Goal: Information Seeking & Learning: Learn about a topic

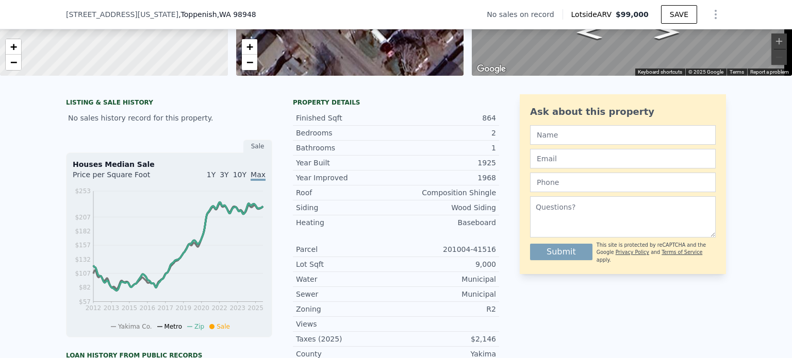
scroll to position [254, 0]
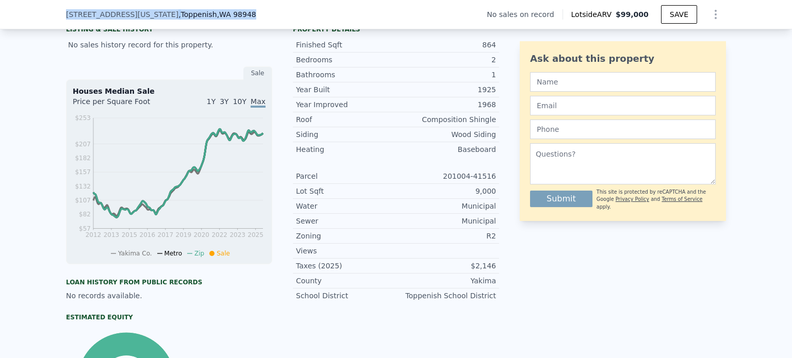
drag, startPoint x: 94, startPoint y: 0, endPoint x: 329, endPoint y: -62, distance: 243.2
click at [329, 0] on html "Search an address or region Solutions Company Open main menu Log In Free Accoun…" at bounding box center [396, 179] width 792 height 358
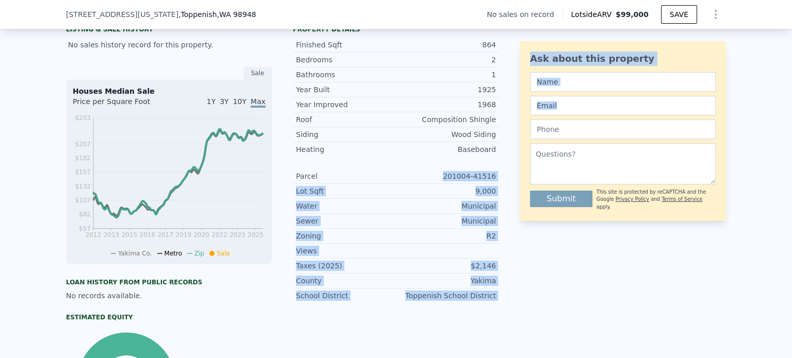
drag, startPoint x: 447, startPoint y: 180, endPoint x: 528, endPoint y: 178, distance: 81.0
click at [528, 178] on div "LISTING & SALE HISTORY No sales history record for this property. Sale Houses M…" at bounding box center [396, 227] width 660 height 412
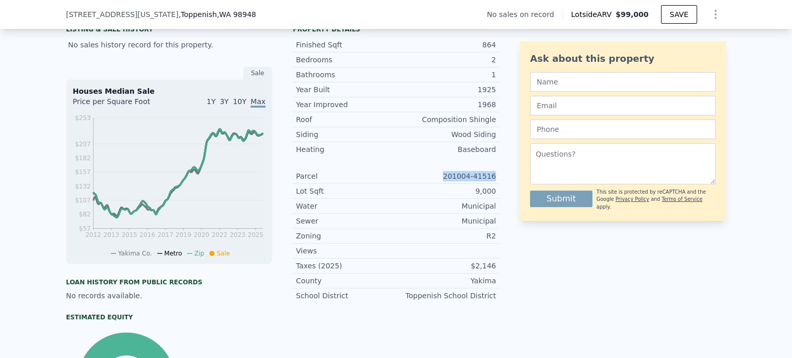
click at [492, 179] on div "Parcel 201004-41516" at bounding box center [396, 176] width 206 height 15
copy div "201004-41516"
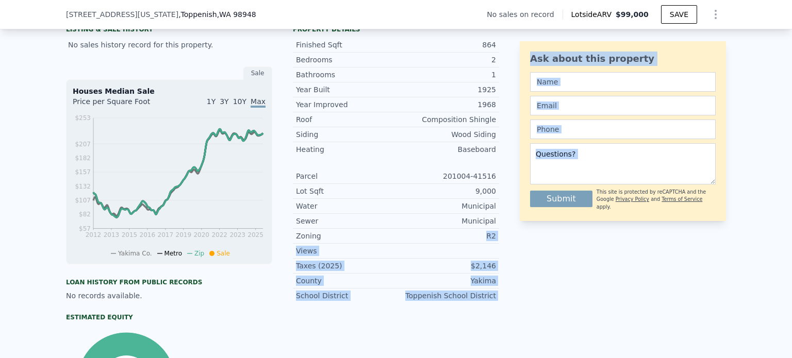
click at [520, 241] on div "LISTING & SALE HISTORY No sales history record for this property. Sale Houses M…" at bounding box center [396, 227] width 660 height 412
click at [419, 244] on div "Zoning R2" at bounding box center [396, 236] width 206 height 15
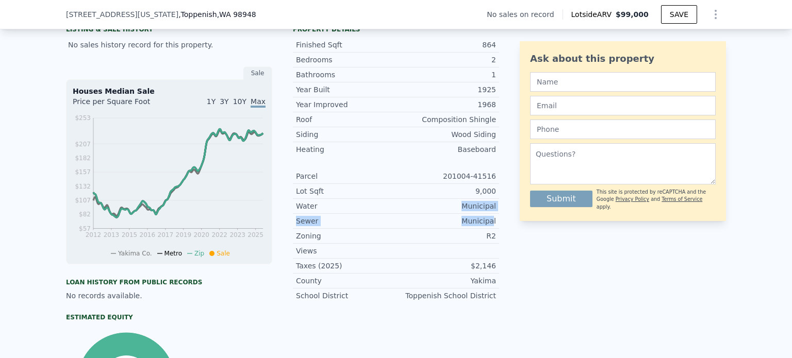
drag, startPoint x: 334, startPoint y: 213, endPoint x: 341, endPoint y: 257, distance: 44.4
click at [490, 231] on div "Parcel 201004-41516 Lot Sqft 9,000 Water Municipal Sewer Municipal Zoning R2 Vi…" at bounding box center [396, 236] width 206 height 134
drag, startPoint x: 534, startPoint y: 273, endPoint x: 499, endPoint y: 273, distance: 34.5
click at [532, 273] on div "Ask about this property Submit This site is protected by reCAPTCHA and the Goog…" at bounding box center [623, 227] width 206 height 412
drag, startPoint x: 498, startPoint y: 273, endPoint x: 476, endPoint y: 273, distance: 21.7
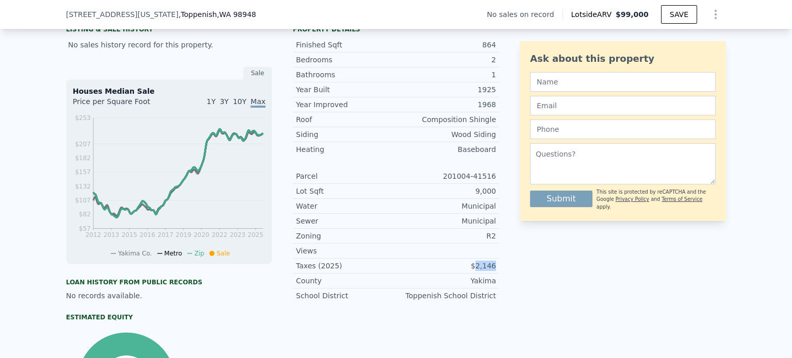
click at [476, 273] on div "LISTING & SALE HISTORY No sales history record for this property. Sale Houses M…" at bounding box center [396, 227] width 660 height 412
copy div "2,146"
click at [458, 181] on div "201004-41516" at bounding box center [446, 176] width 100 height 10
drag, startPoint x: 449, startPoint y: 184, endPoint x: 494, endPoint y: 184, distance: 45.4
click at [494, 184] on div "Parcel 201004-41516" at bounding box center [396, 176] width 206 height 15
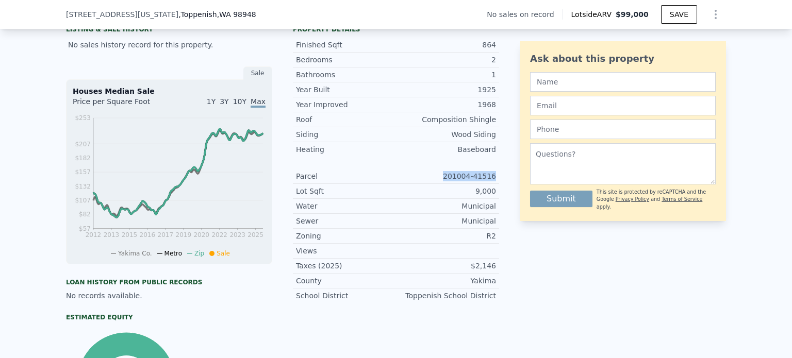
copy div "201004-41516"
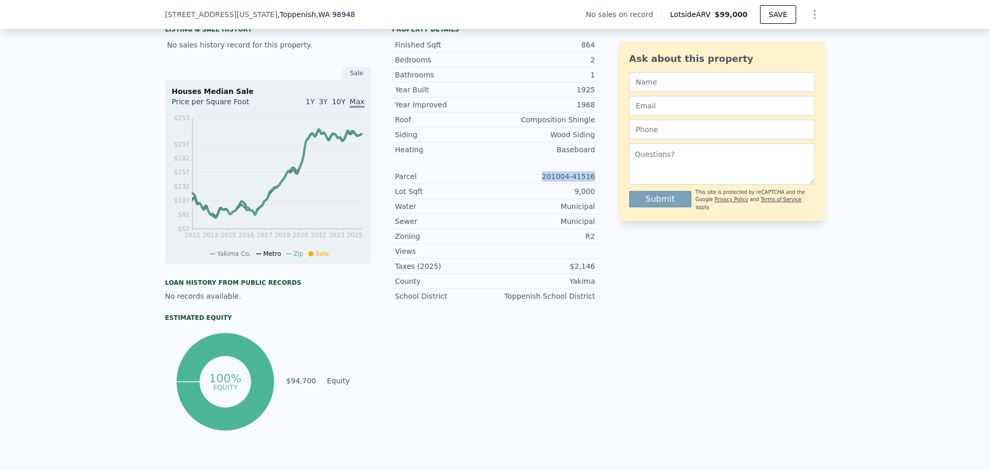
scroll to position [0, 4]
copy div "201004-41516"
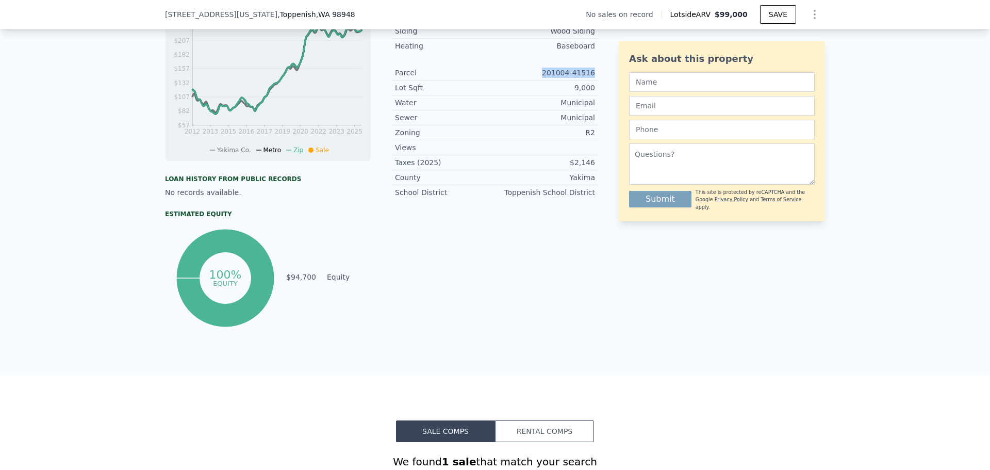
scroll to position [563, 0]
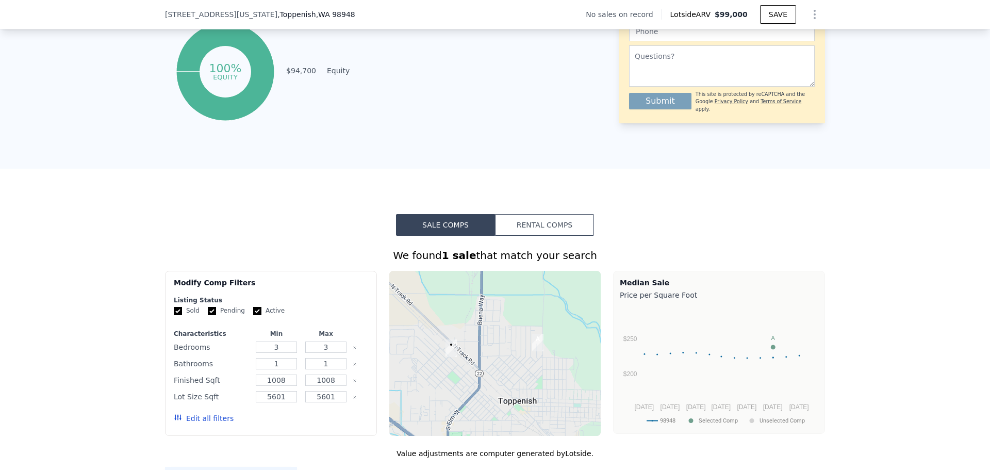
click at [539, 234] on button "Rental Comps" at bounding box center [544, 225] width 99 height 22
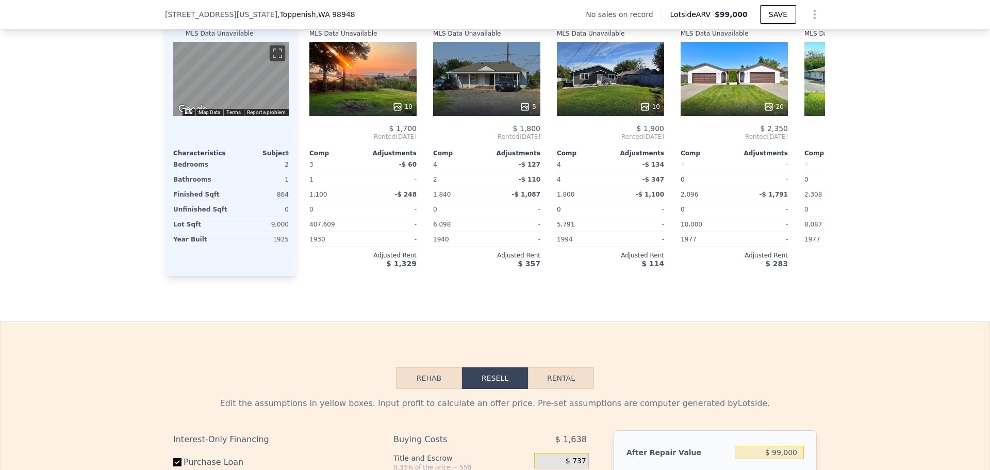
scroll to position [821, 0]
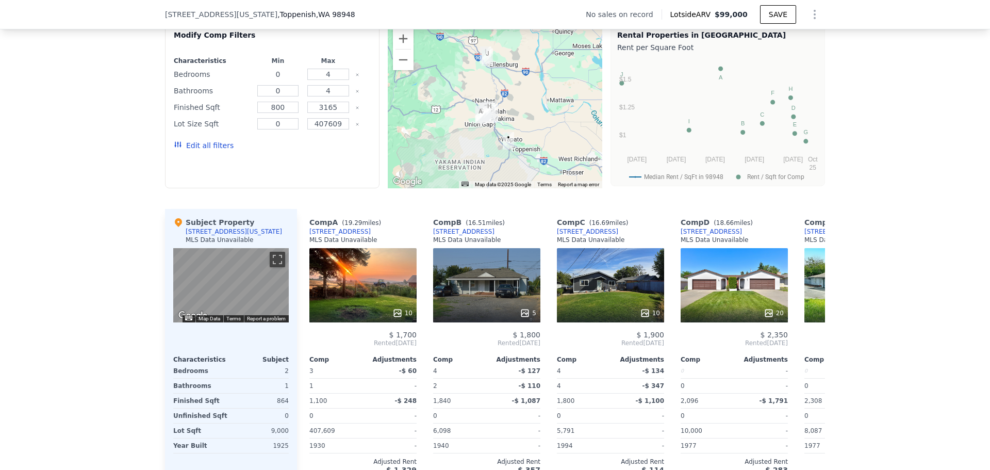
drag, startPoint x: 282, startPoint y: 82, endPoint x: 258, endPoint y: 81, distance: 23.7
click at [258, 80] on input "0" at bounding box center [278, 74] width 42 height 11
type input "1"
type input "3"
type input "1"
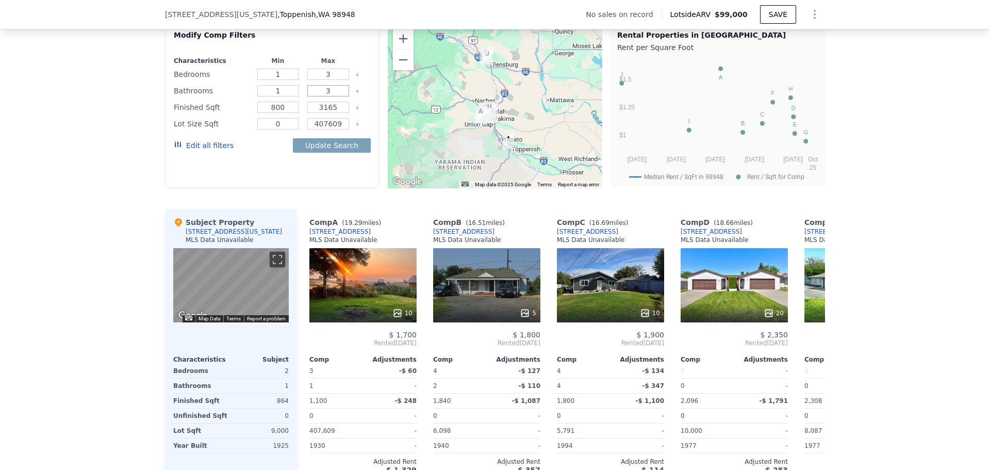
type input "3"
drag, startPoint x: 330, startPoint y: 114, endPoint x: 295, endPoint y: 109, distance: 35.5
click at [295, 109] on div "Finished Sqft 800 3165" at bounding box center [272, 107] width 197 height 14
type input "1100"
drag, startPoint x: 286, startPoint y: 117, endPoint x: 253, endPoint y: 113, distance: 33.2
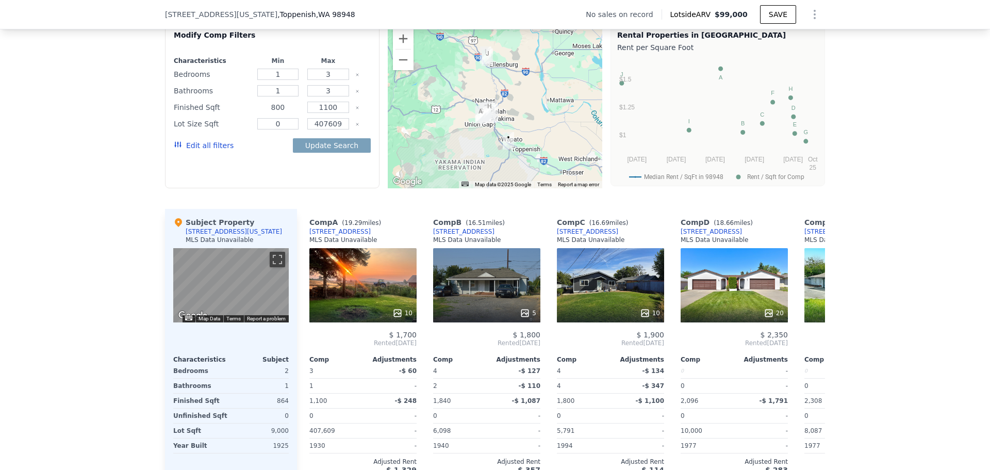
click at [257, 113] on input "800" at bounding box center [278, 107] width 42 height 11
type input "600"
click at [356, 125] on icon "Clear" at bounding box center [357, 124] width 2 height 2
click at [353, 146] on button "Update Search" at bounding box center [332, 145] width 78 height 14
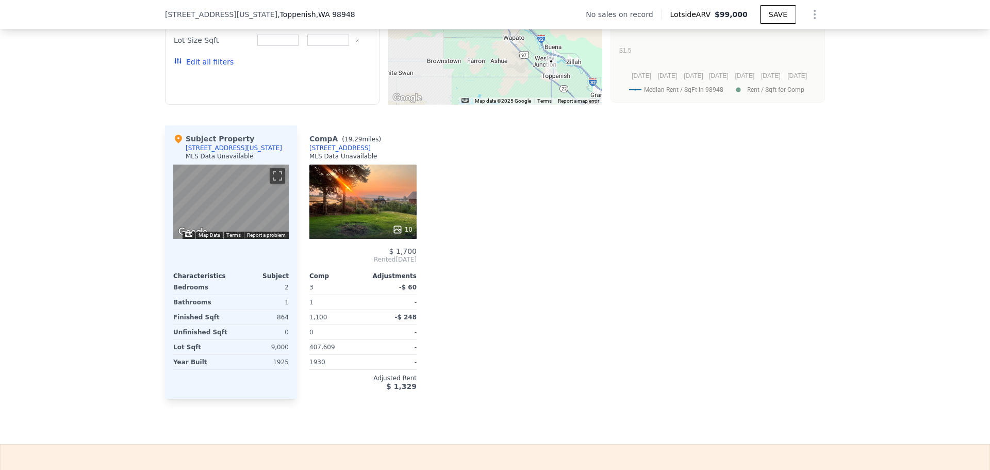
scroll to position [924, 0]
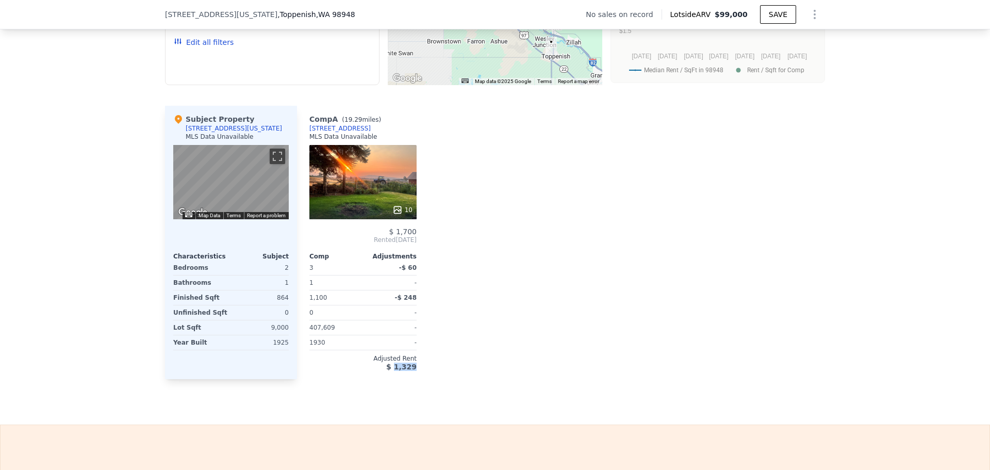
drag, startPoint x: 393, startPoint y: 376, endPoint x: 429, endPoint y: 375, distance: 35.6
click at [426, 358] on div "Comp A ( 19.29 miles) [STREET_ADDRESS] MLS Data Unavailable 10 $ 1,700 Rented […" at bounding box center [561, 242] width 528 height 273
copy span "1,329"
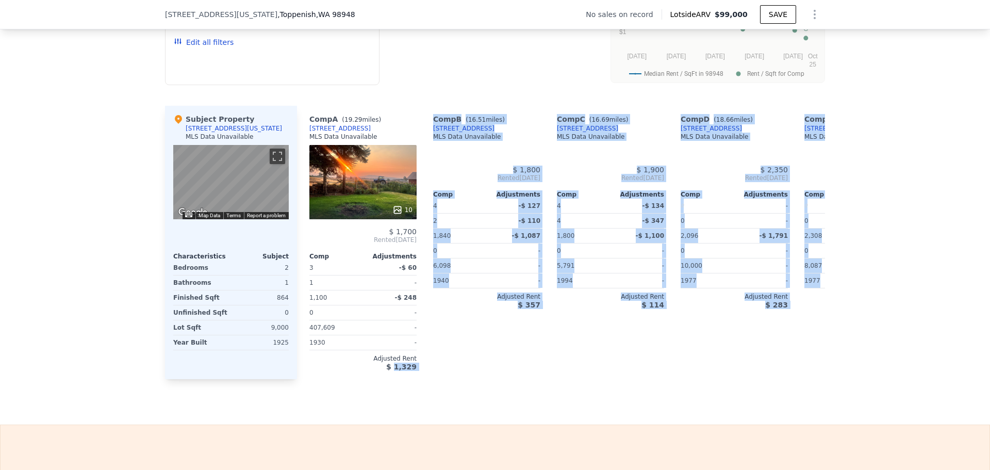
type input "0"
type input "4"
type input "0"
type input "4"
type input "800"
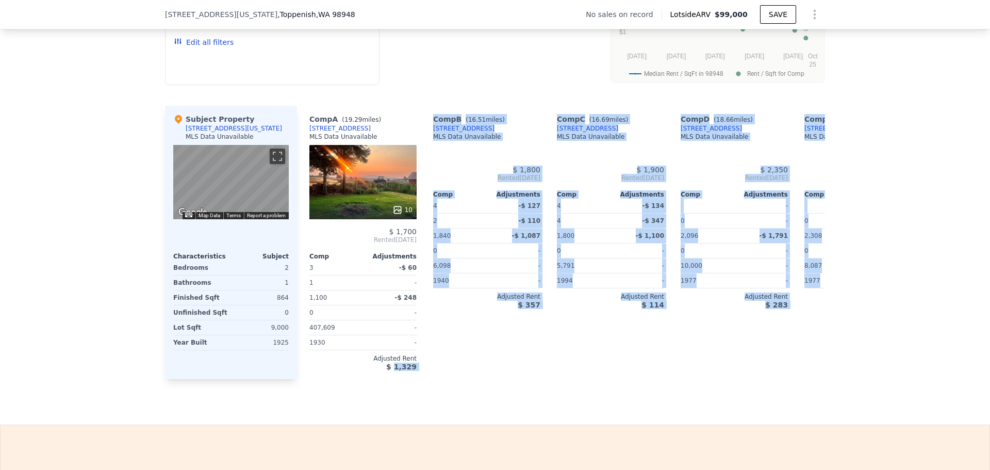
type input "3165"
type input "0"
type input "407609"
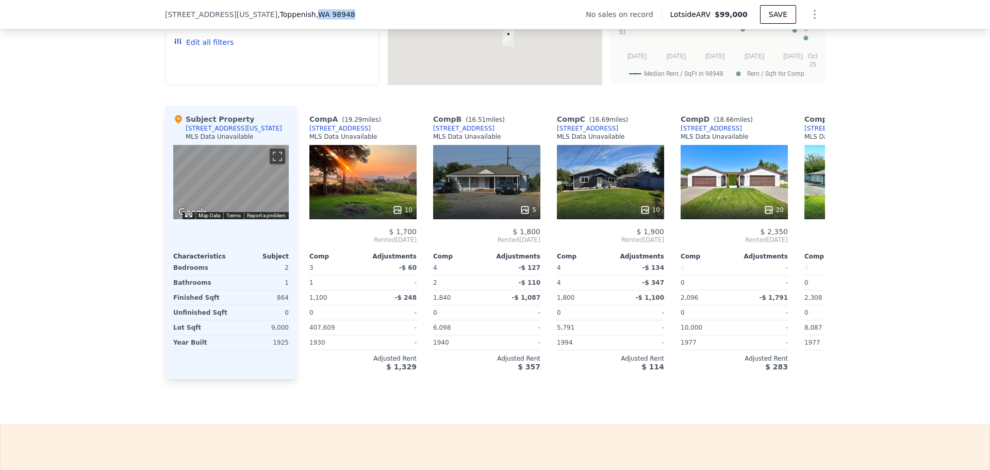
drag, startPoint x: 269, startPoint y: 15, endPoint x: 318, endPoint y: 15, distance: 48.5
click at [314, 15] on div "[STREET_ADDRESS][US_STATE] No sales on record Lotside ARV $99,000 SAVE" at bounding box center [495, 14] width 660 height 29
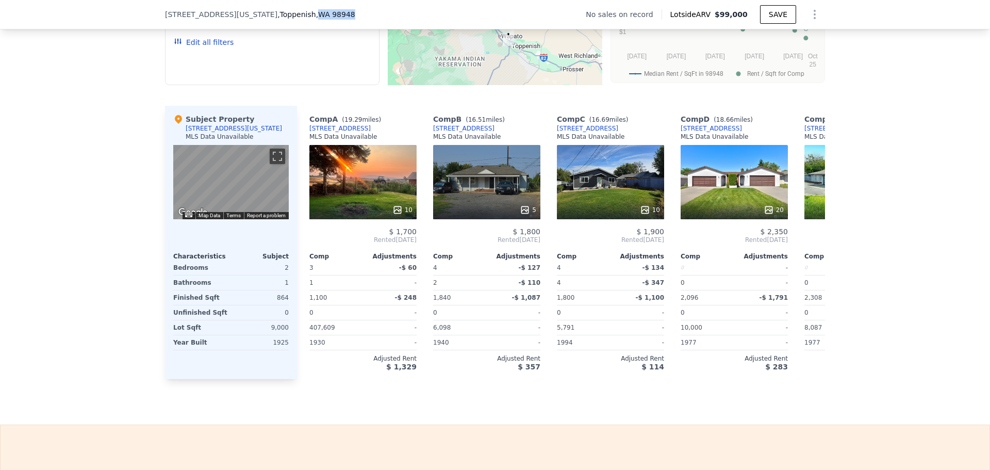
copy span "WA 98948"
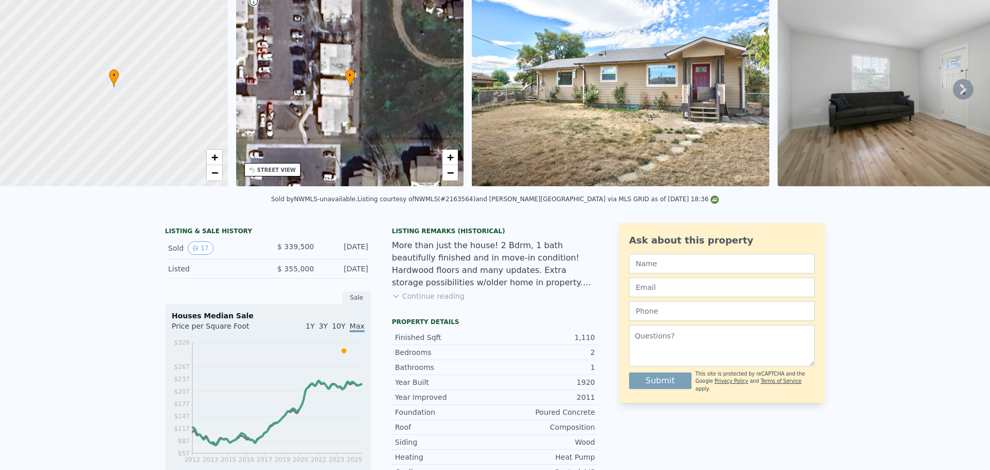
scroll to position [206, 0]
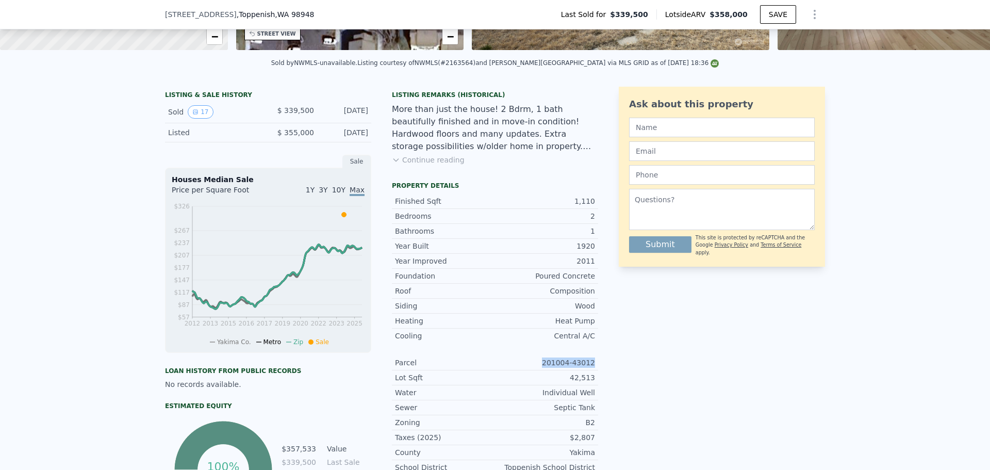
drag, startPoint x: 545, startPoint y: 370, endPoint x: 600, endPoint y: 369, distance: 54.7
click at [600, 369] on div "LISTING & SALE HISTORY Sold 17 $ 339,500 Mar 3, 2024 Listed $ 355,000 Sep 20, 2…" at bounding box center [495, 304] width 660 height 435
copy div "201004-43012"
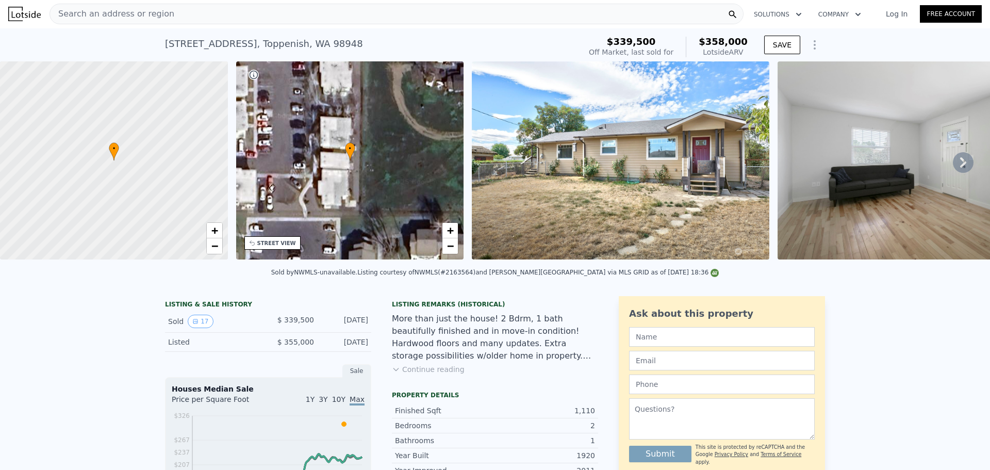
scroll to position [0, 0]
click at [314, 19] on div "Search an address or region" at bounding box center [396, 14] width 694 height 21
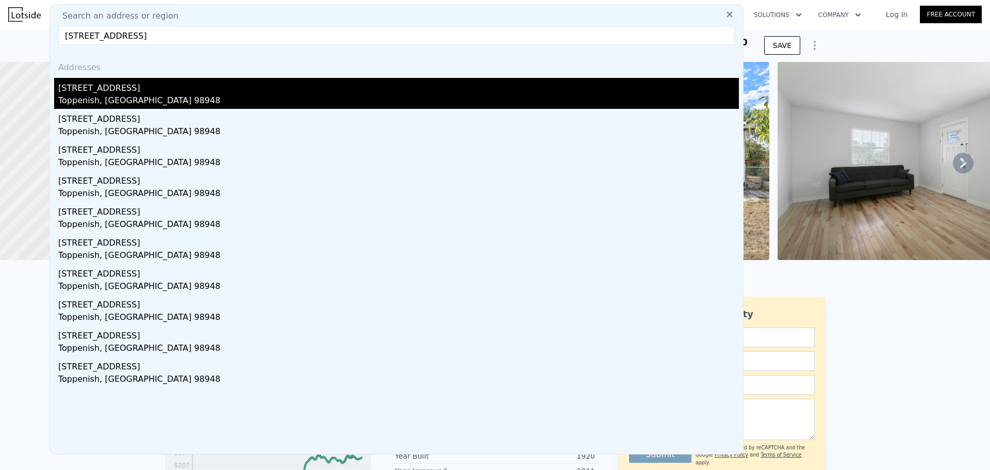
type input "44 E 3rd Ave, Toppenish, WA 98948"
click at [217, 90] on div "44 E 3rd Ave" at bounding box center [398, 86] width 680 height 16
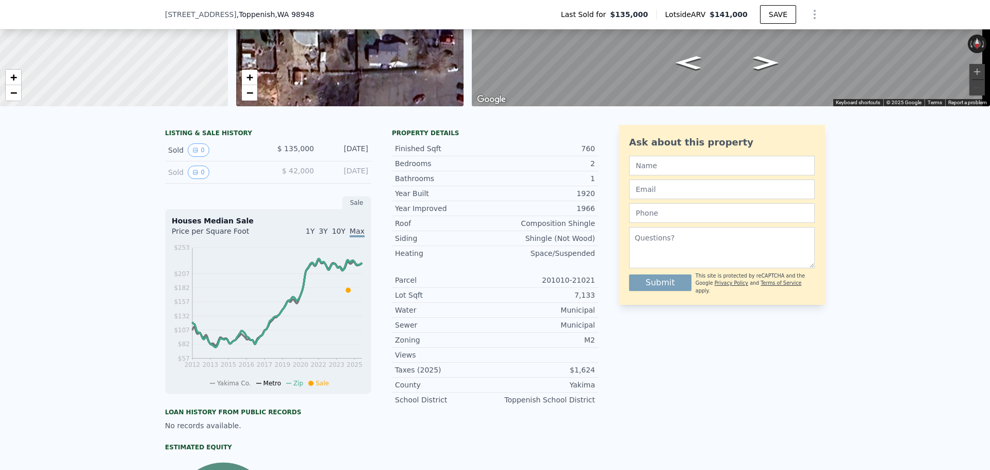
scroll to position [151, 0]
drag, startPoint x: 543, startPoint y: 285, endPoint x: 608, endPoint y: 278, distance: 65.3
click at [600, 284] on div "LISTING & SALE HISTORY Sold 0 $ 135,000 Jul 10, 2024 Sold 0 $ 42,000 Apr 26, 20…" at bounding box center [495, 343] width 660 height 438
copy div "201010-21021"
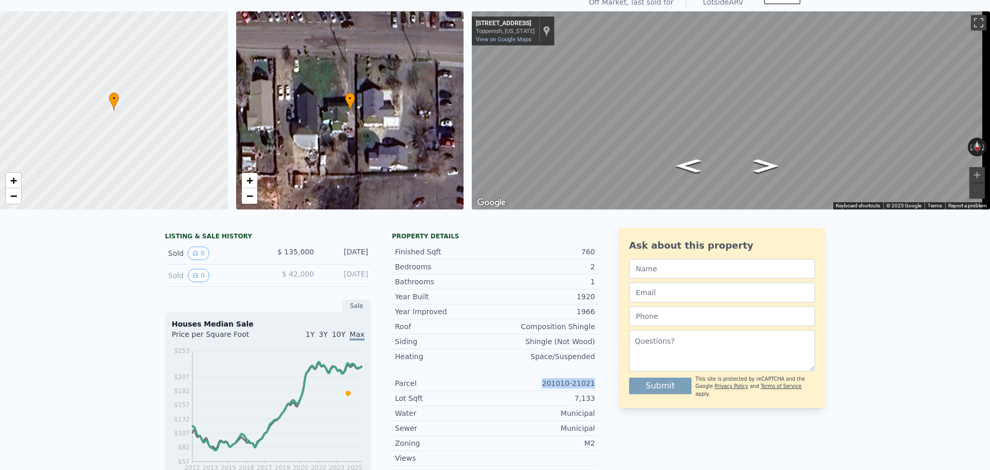
scroll to position [0, 0]
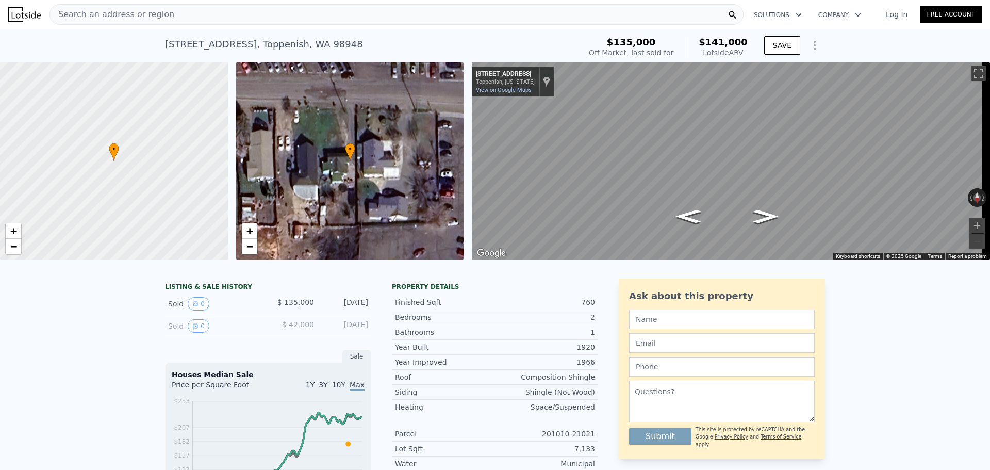
click at [293, 19] on div "Search an address or region" at bounding box center [396, 14] width 694 height 21
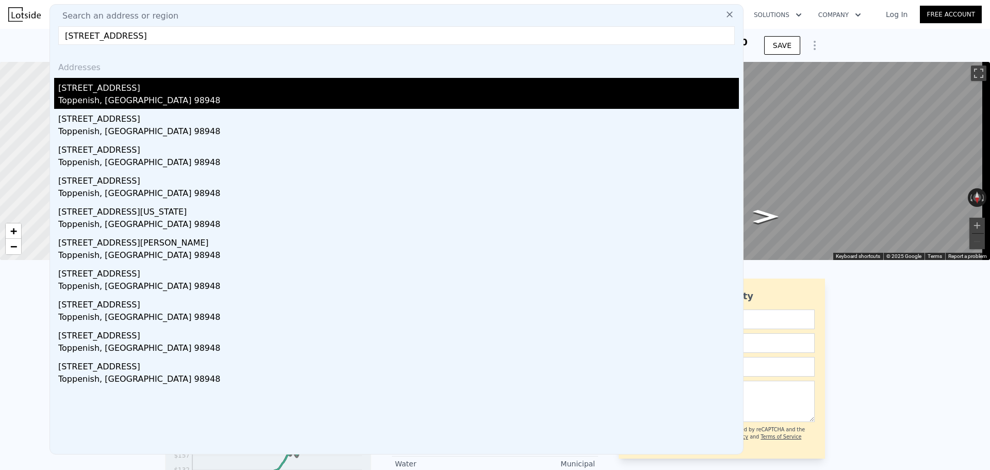
type input "611 Jefferson Ave, Toppenish, WA 98948"
click at [176, 86] on div "611 Jefferson Ave" at bounding box center [398, 86] width 680 height 16
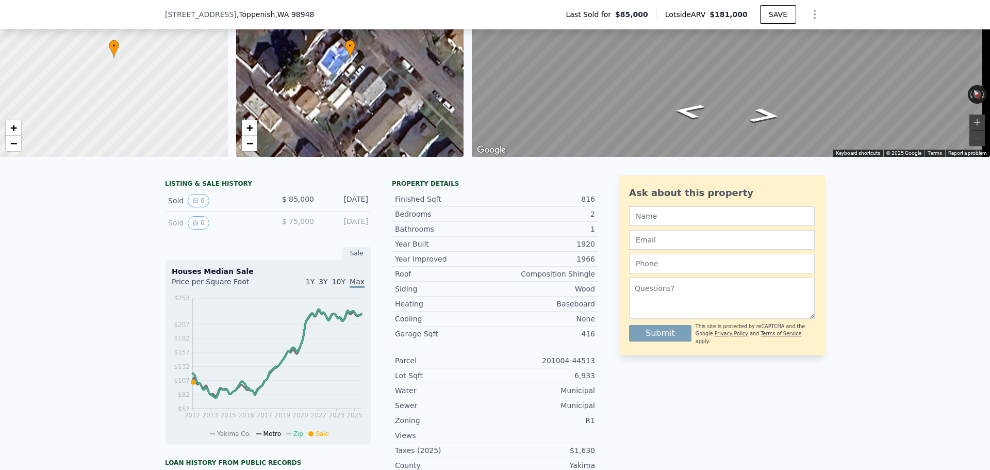
scroll to position [203, 0]
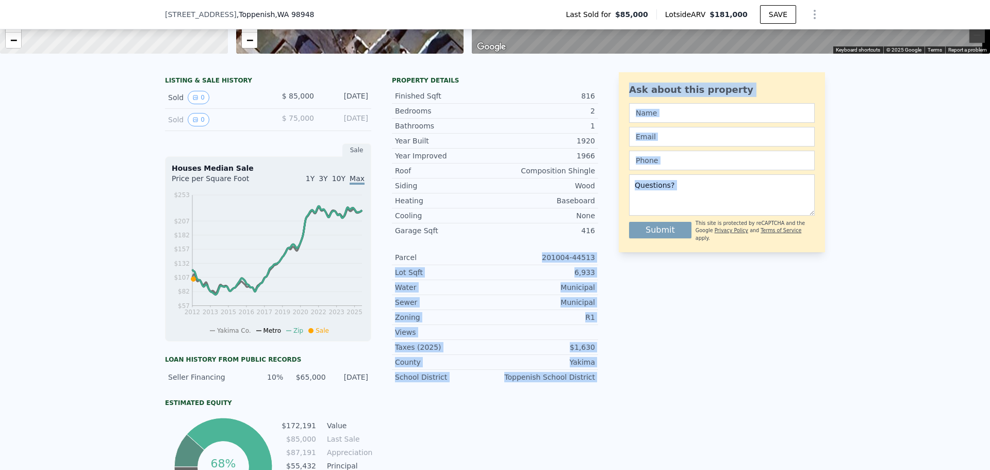
drag, startPoint x: 547, startPoint y: 264, endPoint x: 616, endPoint y: 268, distance: 68.7
click at [616, 268] on div "LISTING & SALE HISTORY Sold 0 $ 85,000 May 3, 2012 Sold 0 $ 75,000 May 3, 2012 …" at bounding box center [495, 295] width 660 height 446
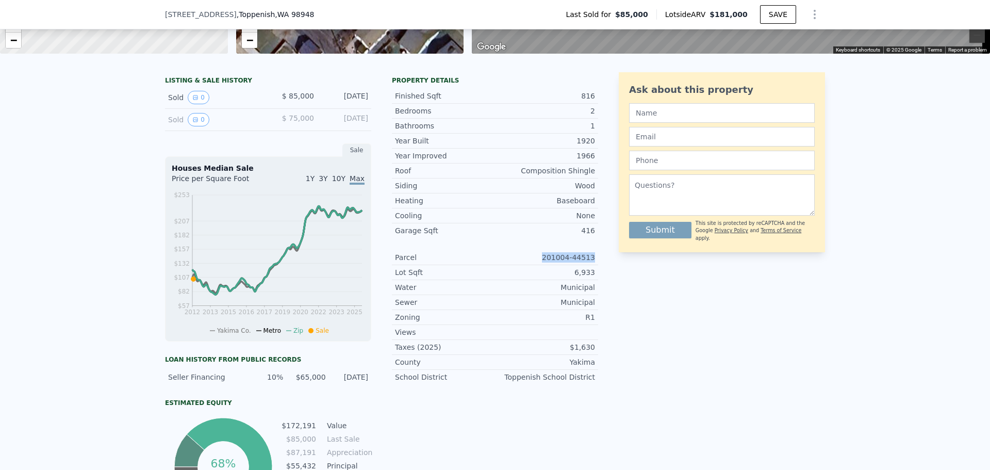
click at [591, 263] on div "Parcel 201004-44513" at bounding box center [495, 257] width 206 height 15
copy div "201004-44513"
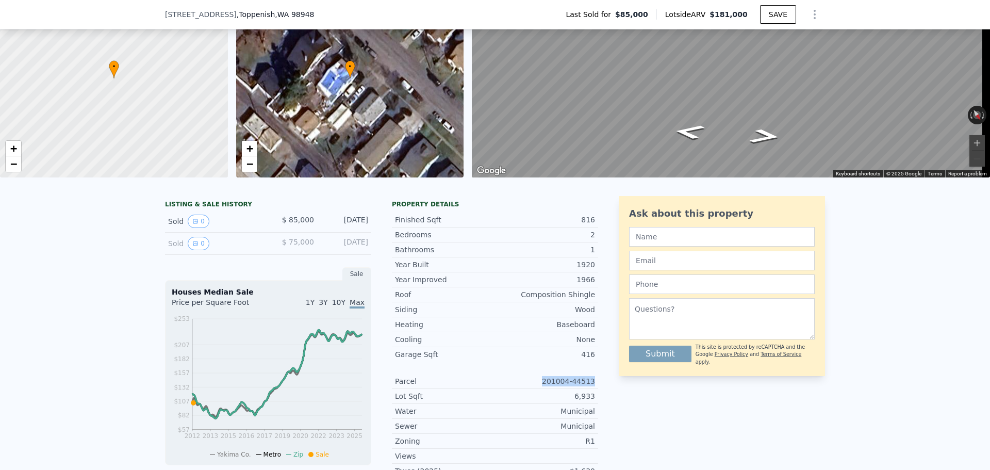
scroll to position [4, 0]
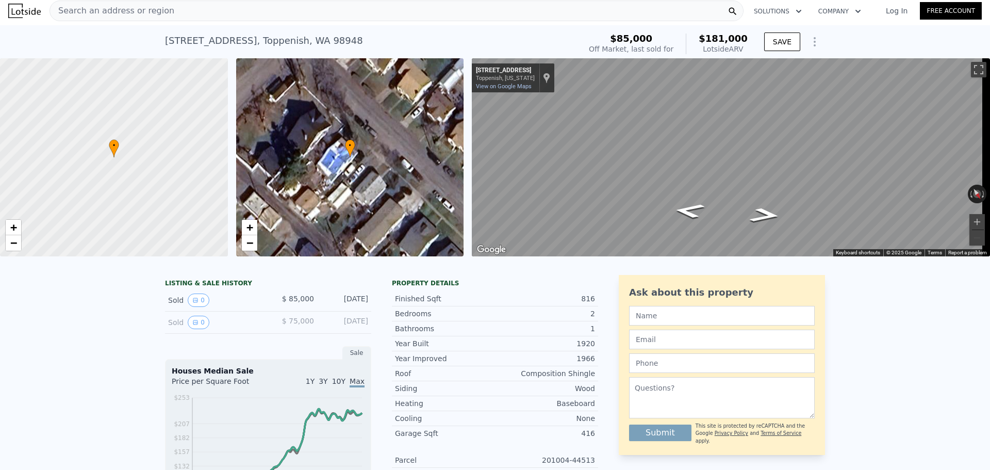
click at [351, 12] on div "Search an address or region" at bounding box center [396, 11] width 694 height 21
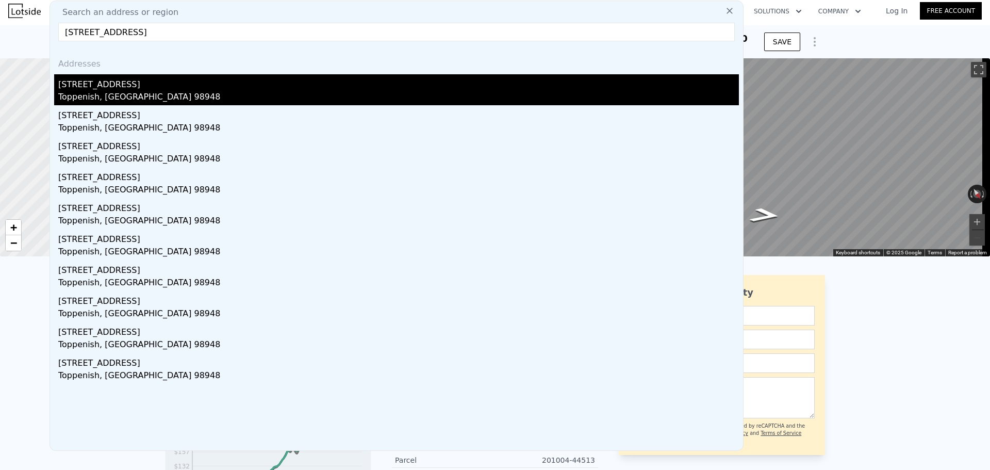
type input "501 S Beech St, Toppenish, WA 98948"
click at [259, 93] on div "Toppenish, WA 98948" at bounding box center [398, 98] width 680 height 14
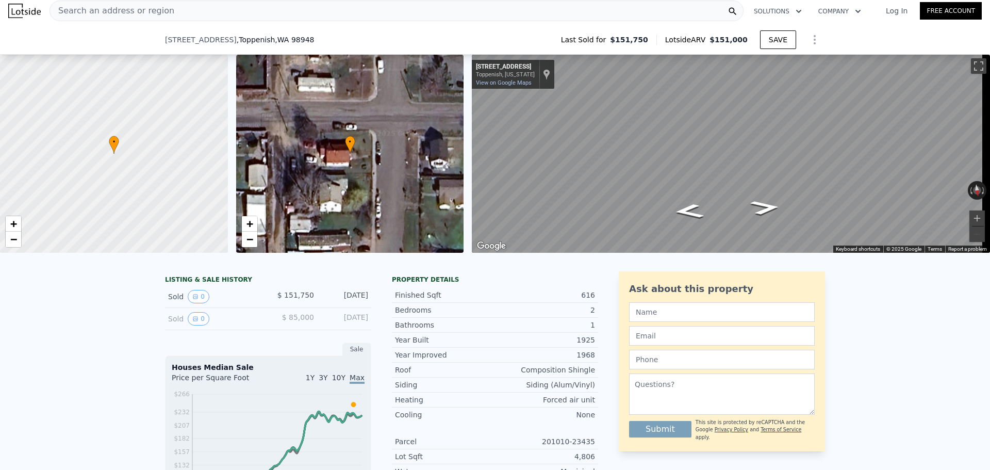
scroll to position [258, 0]
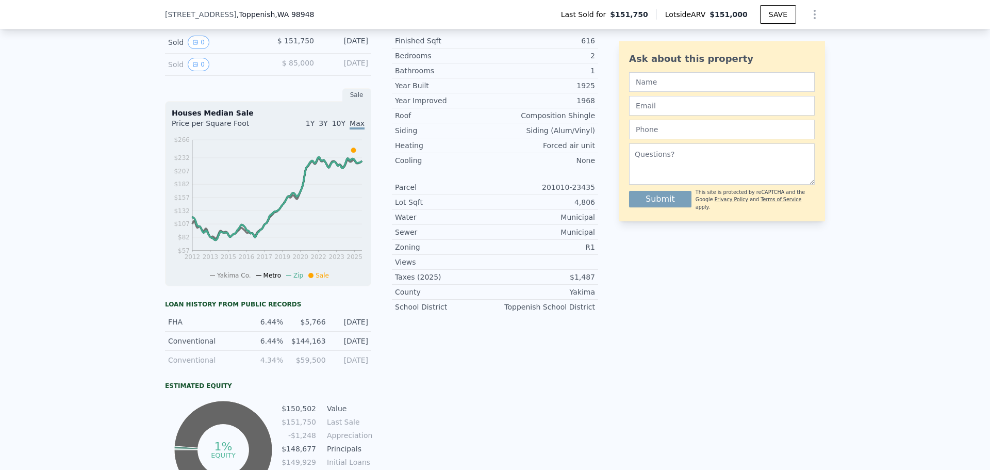
click at [557, 192] on div "201010-23435" at bounding box center [545, 187] width 100 height 10
drag, startPoint x: 545, startPoint y: 194, endPoint x: 592, endPoint y: 191, distance: 47.5
click at [592, 191] on div "Parcel 201010-23435" at bounding box center [495, 187] width 206 height 15
copy div "201010-23435"
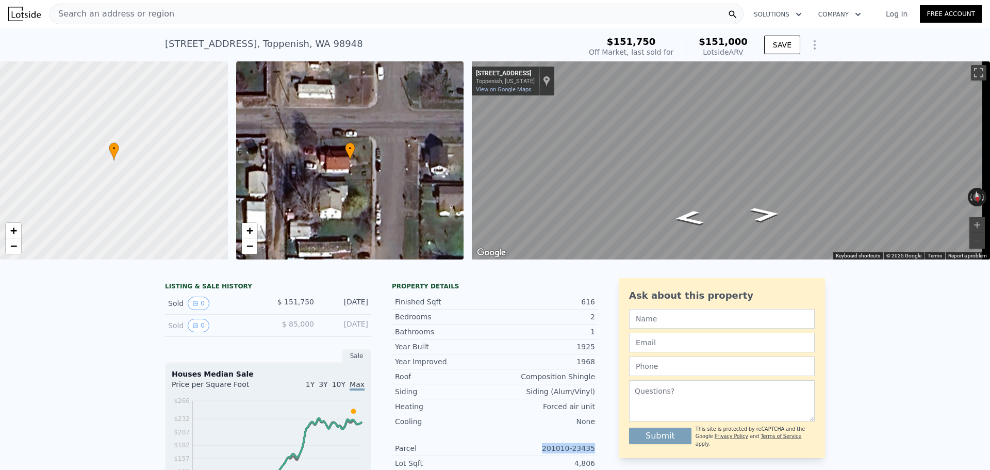
scroll to position [0, 0]
click at [355, 18] on div "Search an address or region" at bounding box center [396, 14] width 694 height 21
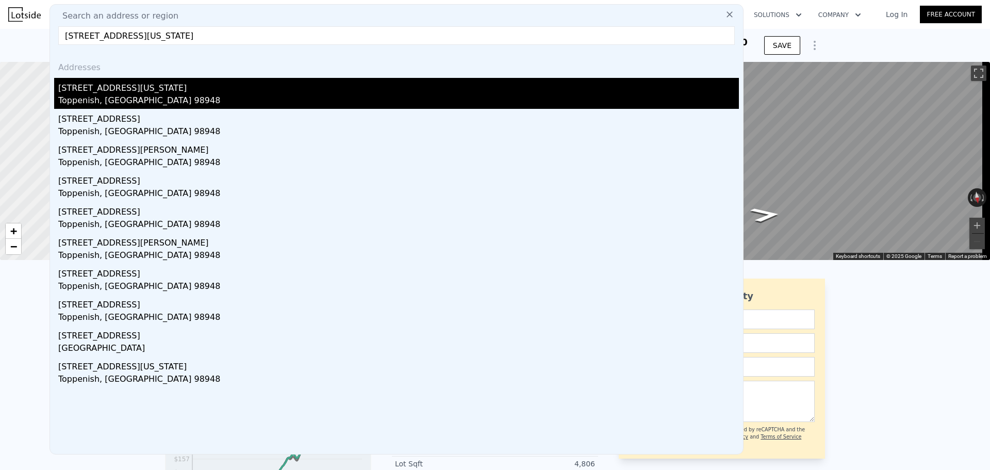
type input "818 WASHINGTON AVE, TOPPENISH, WA 98948"
click at [199, 89] on div "[STREET_ADDRESS][US_STATE]" at bounding box center [398, 86] width 680 height 16
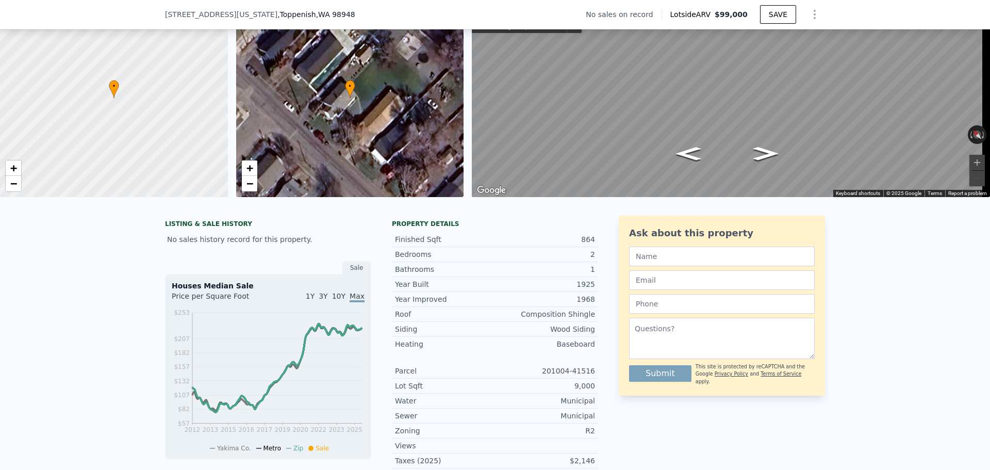
scroll to position [4, 0]
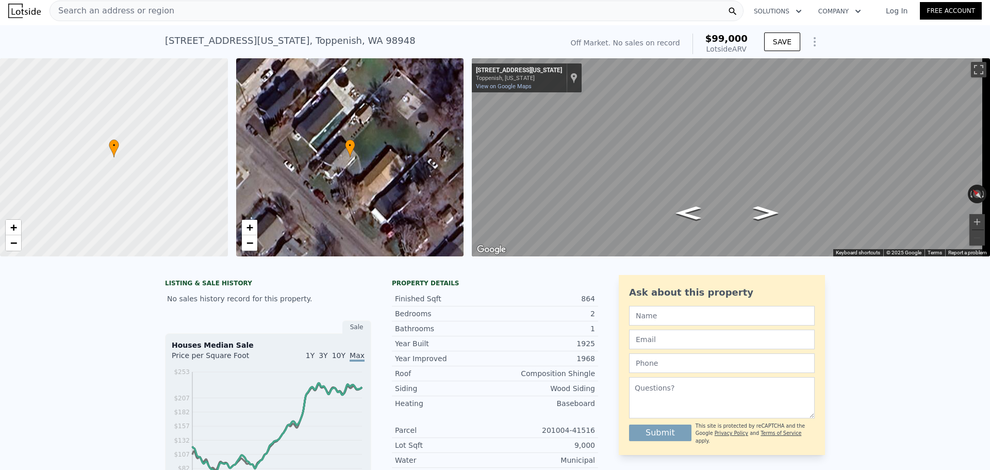
click at [345, 7] on div "Search an address or region" at bounding box center [396, 11] width 694 height 21
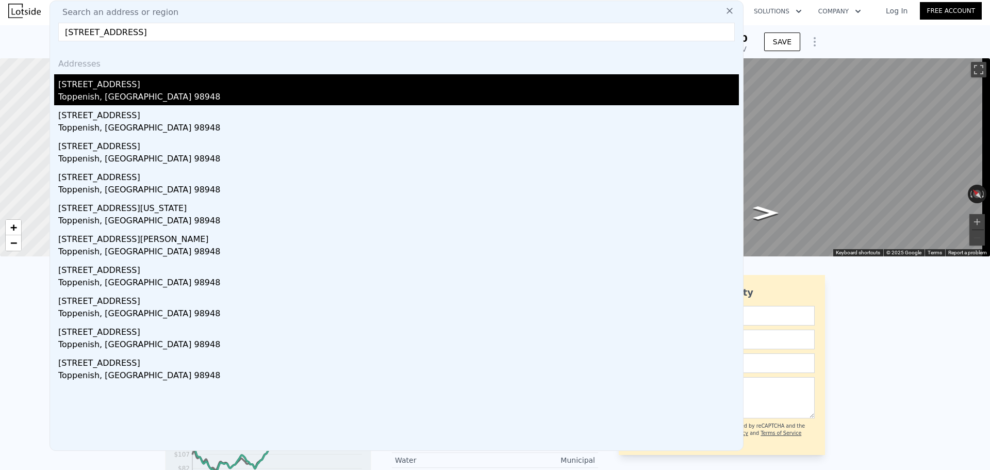
type input "611 Jefferson Ave, Toppenish, WA 98948"
click at [256, 91] on div "Toppenish, WA 98948" at bounding box center [398, 98] width 680 height 14
type input "$ 181,000"
type input "$ 76,090"
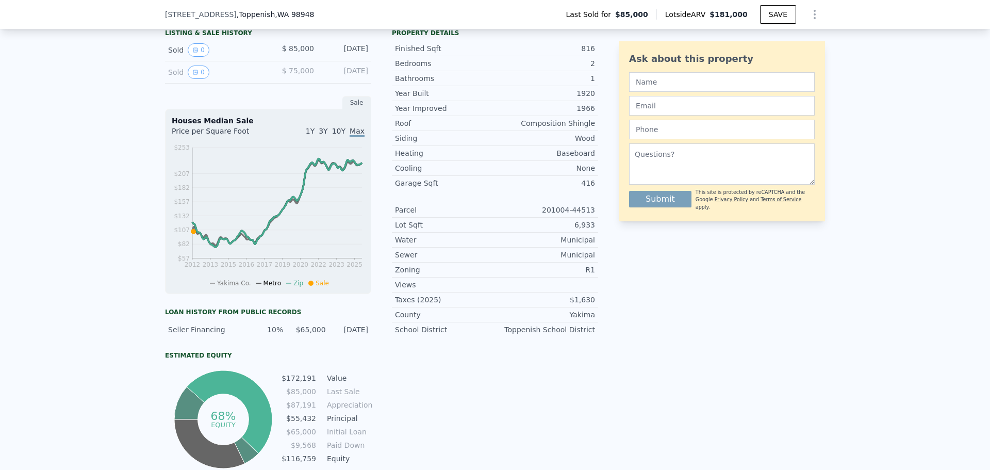
scroll to position [258, 0]
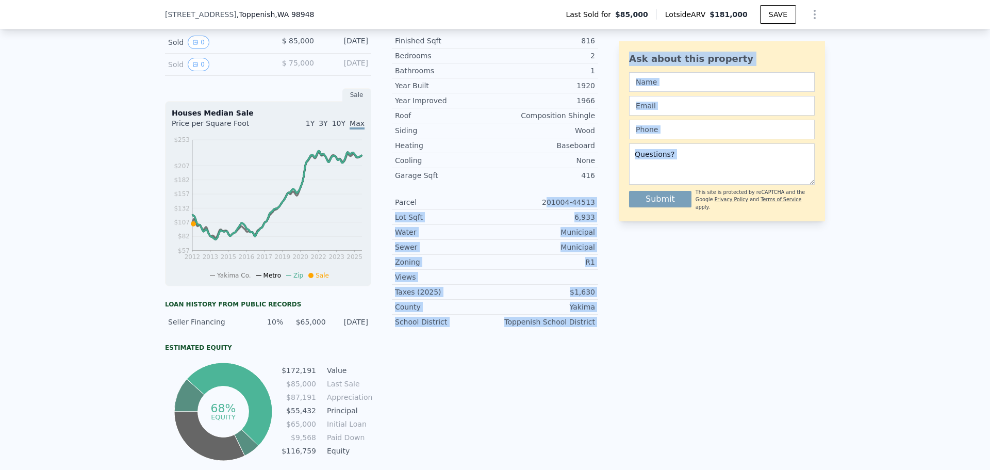
drag, startPoint x: 563, startPoint y: 209, endPoint x: 606, endPoint y: 206, distance: 43.4
click at [606, 206] on div "LISTING & SALE HISTORY Sold 0 $ 85,000 May 3, 2012 Sold 0 $ 75,000 May 3, 2012 …" at bounding box center [495, 240] width 660 height 446
click at [602, 208] on div "LISTING & SALE HISTORY Sold 0 $ 85,000 May 3, 2012 Sold 0 $ 75,000 May 3, 2012 …" at bounding box center [495, 240] width 660 height 446
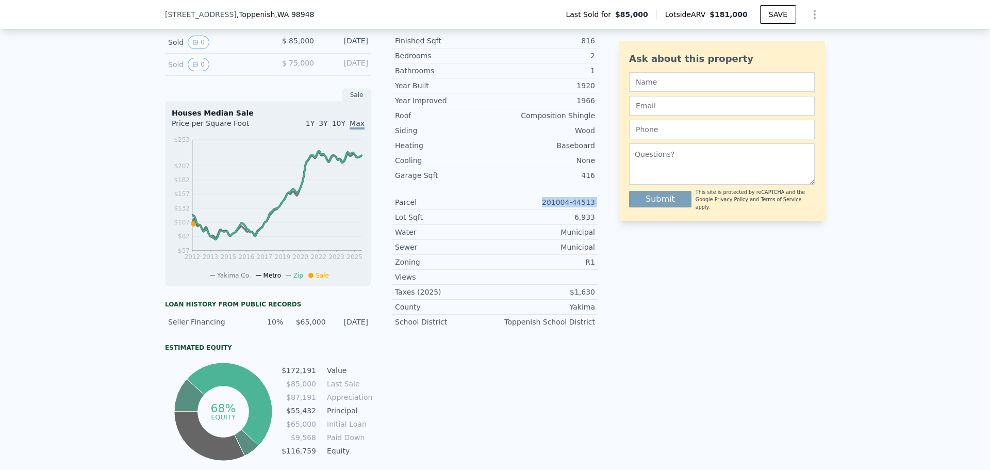
drag, startPoint x: 592, startPoint y: 210, endPoint x: 551, endPoint y: 212, distance: 41.3
click at [551, 212] on div "LISTING & SALE HISTORY Sold 0 $ 85,000 May 3, 2012 Sold 0 $ 75,000 May 3, 2012 …" at bounding box center [495, 240] width 660 height 446
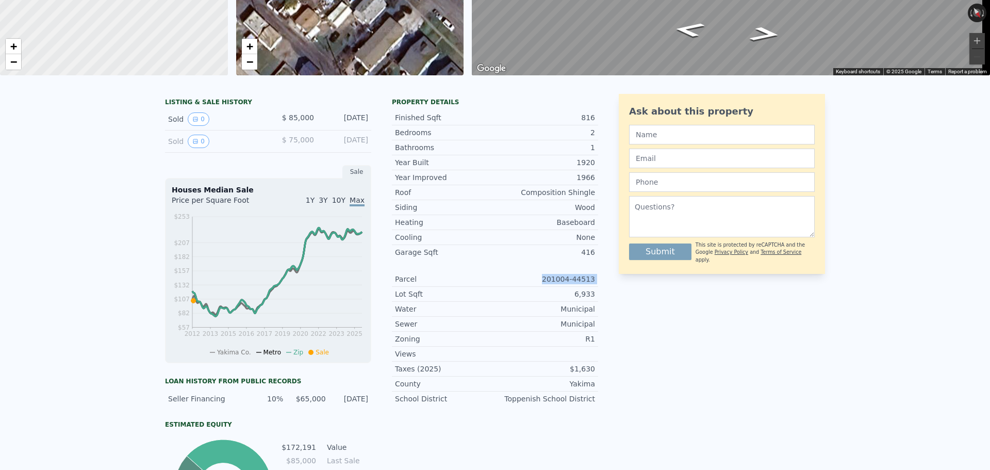
scroll to position [4, 0]
